Goal: Participate in discussion

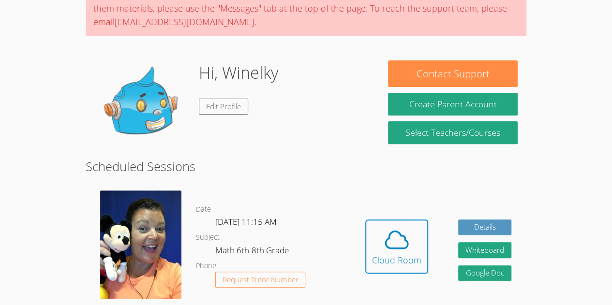
scroll to position [97, 0]
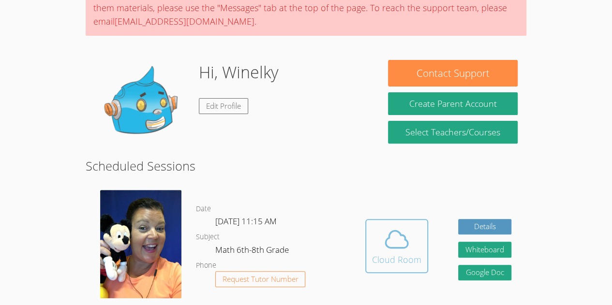
click at [407, 231] on icon at bounding box center [396, 239] width 27 height 27
click at [416, 225] on button "Cloud Room" at bounding box center [396, 246] width 63 height 54
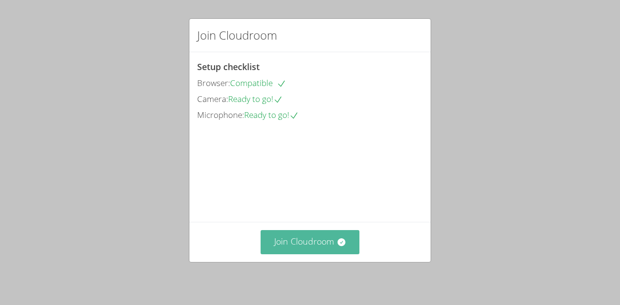
click at [309, 245] on button "Join Cloudroom" at bounding box center [309, 242] width 99 height 24
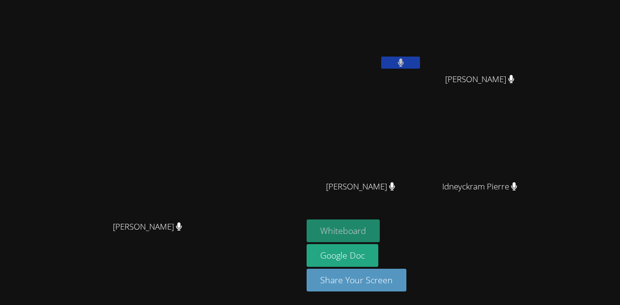
click at [327, 222] on button "Whiteboard" at bounding box center [342, 231] width 73 height 23
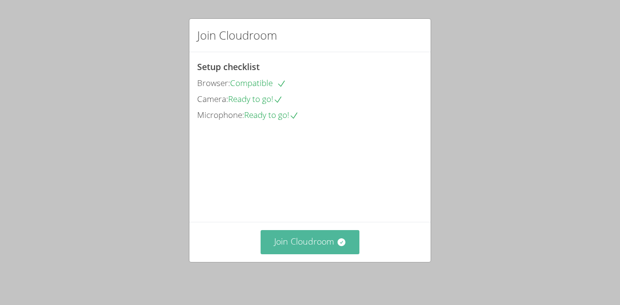
click at [305, 232] on button "Join Cloudroom" at bounding box center [309, 242] width 99 height 24
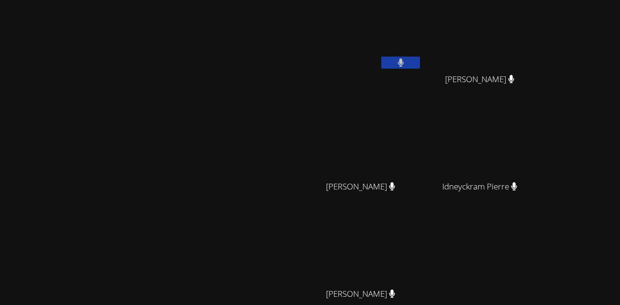
click at [422, 56] on video at bounding box center [363, 36] width 115 height 65
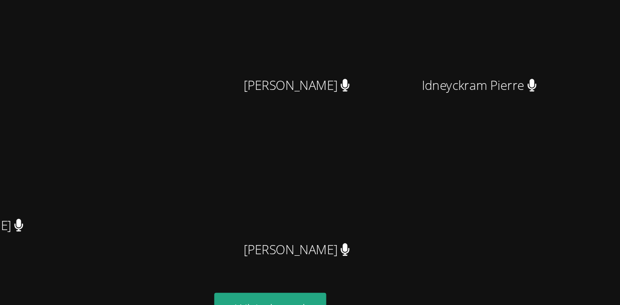
scroll to position [92, 0]
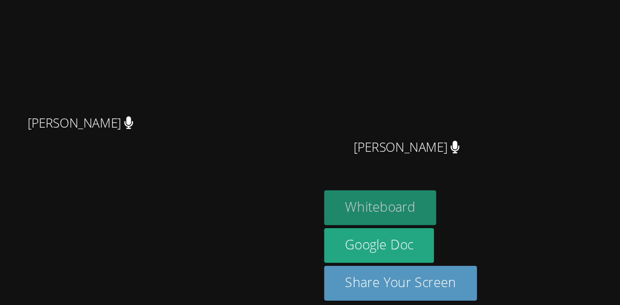
click at [377, 237] on button "Whiteboard" at bounding box center [342, 241] width 73 height 23
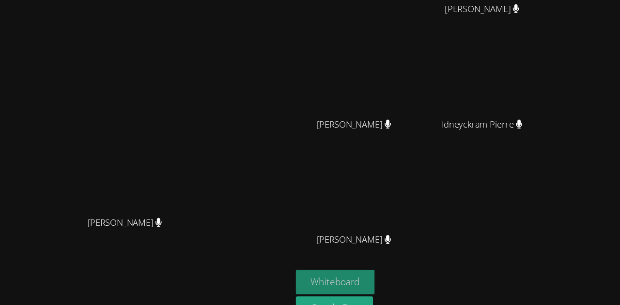
scroll to position [48, 0]
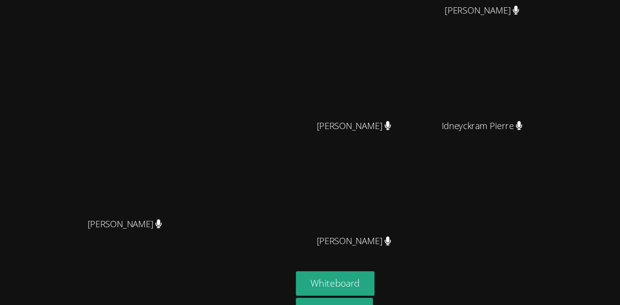
click at [529, 243] on div "Winelky [PERSON_NAME] [PERSON_NAME] [PERSON_NAME] [PERSON_NAME] [PERSON_NAME] […" at bounding box center [423, 114] width 234 height 318
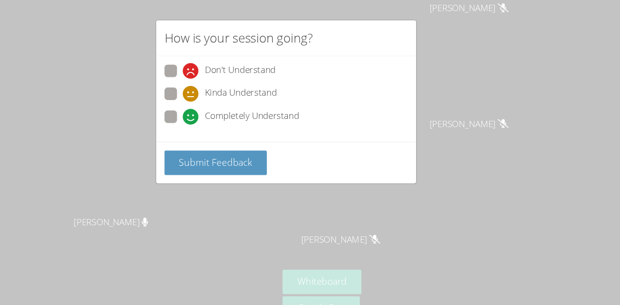
scroll to position [0, 0]
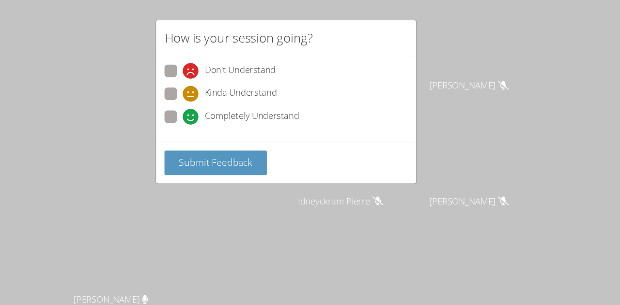
click at [214, 73] on span at bounding box center [214, 73] width 0 height 0
click at [214, 65] on input "Don't Understand" at bounding box center [218, 64] width 8 height 8
radio input "true"
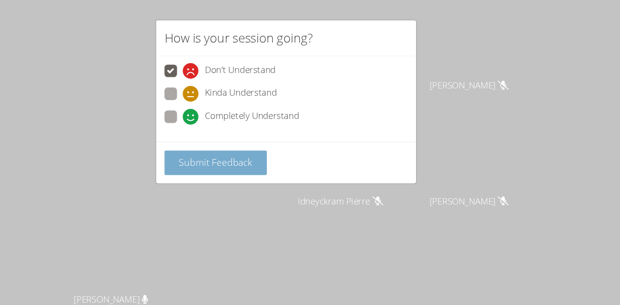
click at [244, 150] on span "Submit Feedback" at bounding box center [245, 151] width 68 height 12
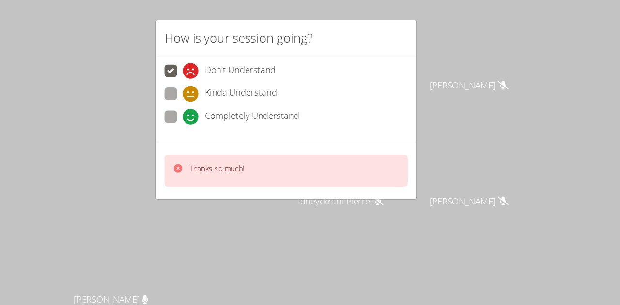
click at [214, 116] on span at bounding box center [214, 116] width 0 height 0
click at [214, 109] on input "Completely Understand" at bounding box center [218, 107] width 8 height 8
radio input "true"
click at [220, 153] on div "Thanks so much!" at bounding box center [238, 159] width 66 height 14
click at [217, 155] on div "Thanks so much!" at bounding box center [238, 159] width 66 height 14
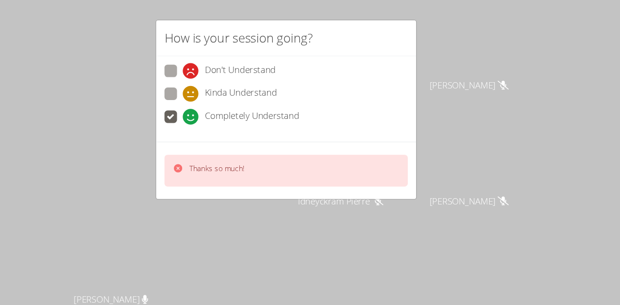
click at [214, 94] on span at bounding box center [214, 94] width 0 height 0
click at [214, 81] on input "Kinda Understand" at bounding box center [218, 85] width 8 height 8
radio input "true"
